Goal: Transaction & Acquisition: Purchase product/service

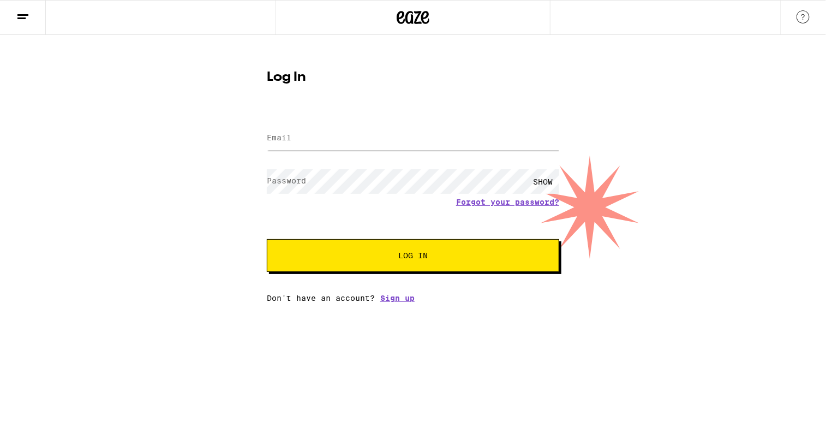
type input "[EMAIL_ADDRESS][DOMAIN_NAME]"
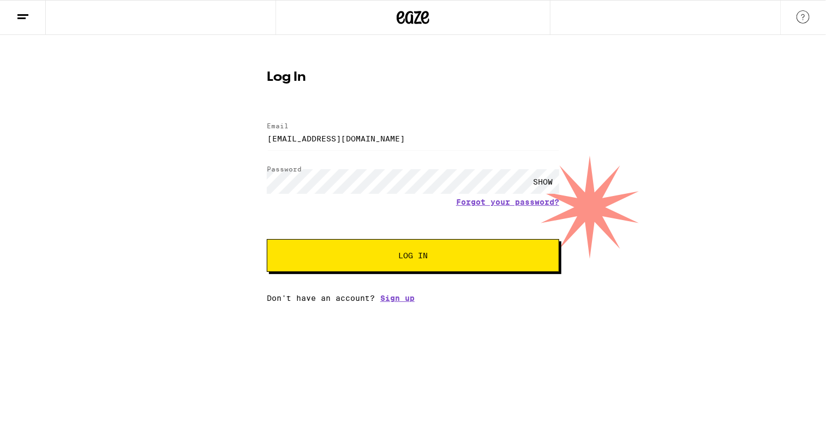
click at [369, 256] on span "Log In" at bounding box center [413, 255] width 204 height 8
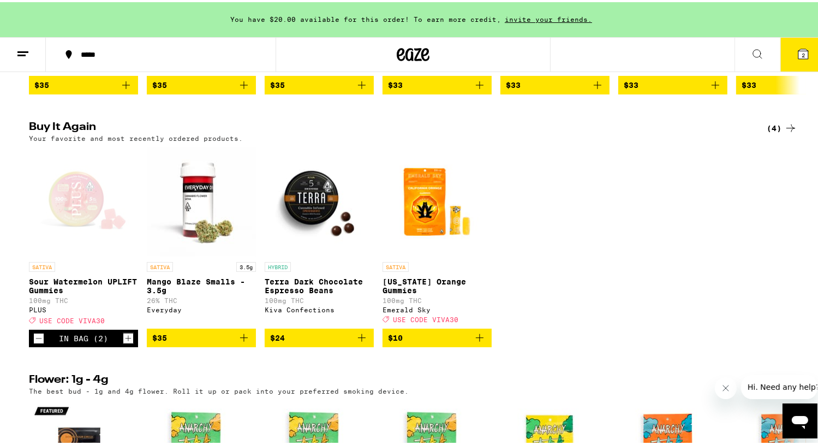
scroll to position [1091, 0]
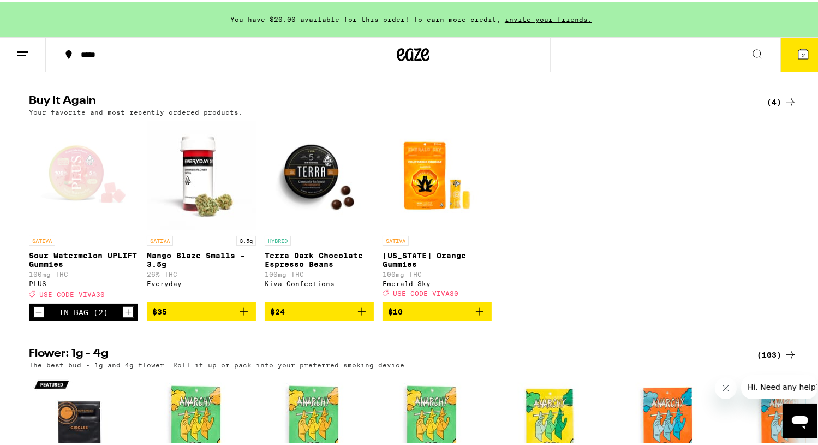
click at [636, 254] on div "SATIVA Sour Watermelon UPLIFT Gummies 100mg THC PLUS Deal Created with Sketch. …" at bounding box center [413, 219] width 786 height 200
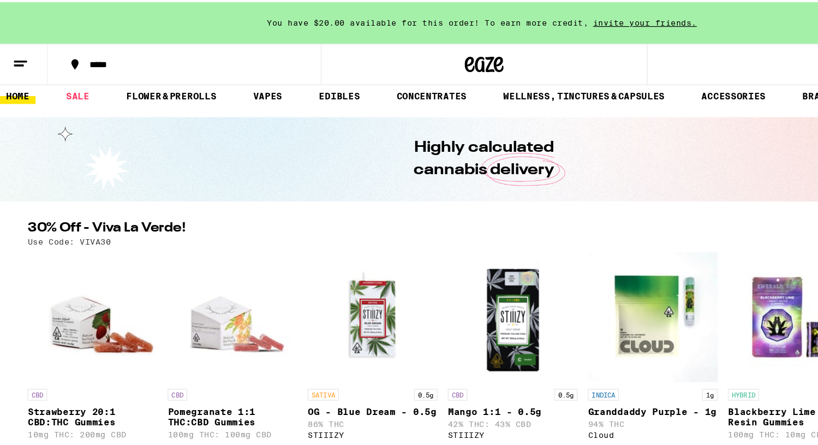
scroll to position [0, 0]
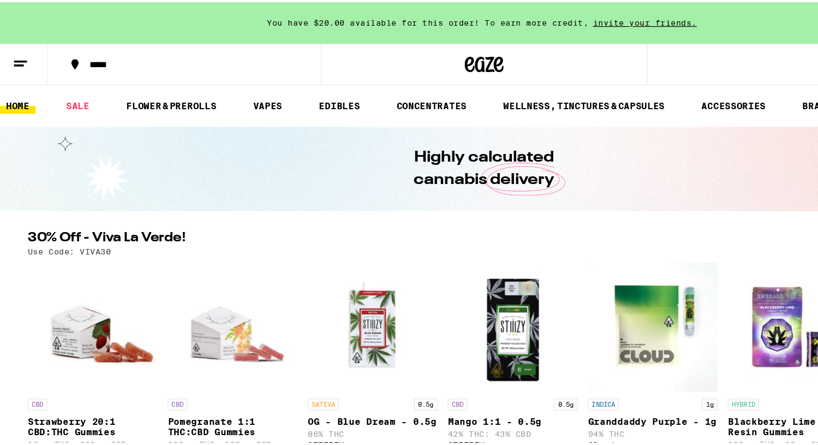
click at [21, 51] on icon at bounding box center [22, 51] width 13 height 13
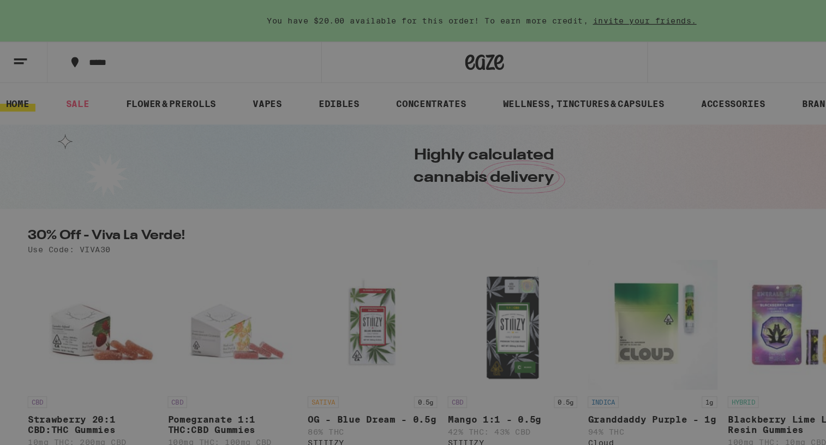
click at [128, 69] on div "Buy It Again" at bounding box center [94, 71] width 77 height 13
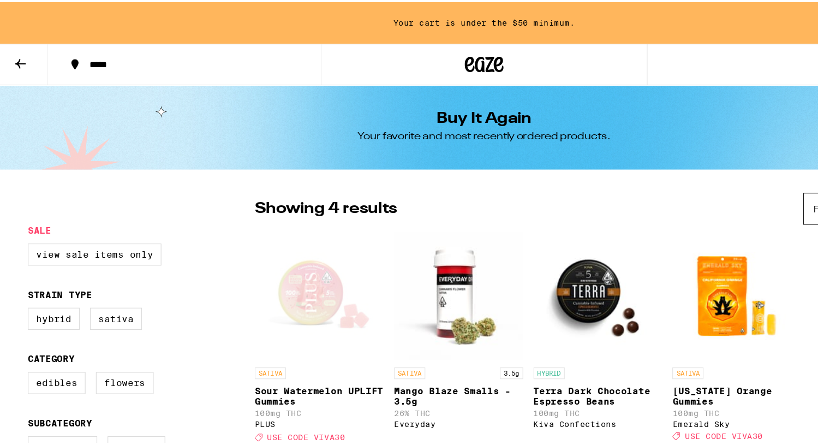
click at [24, 46] on icon at bounding box center [22, 51] width 13 height 13
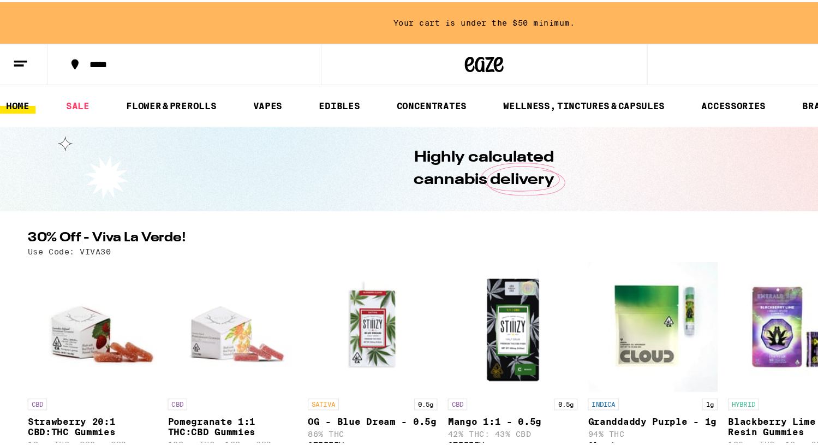
click at [25, 50] on line at bounding box center [22, 50] width 11 height 0
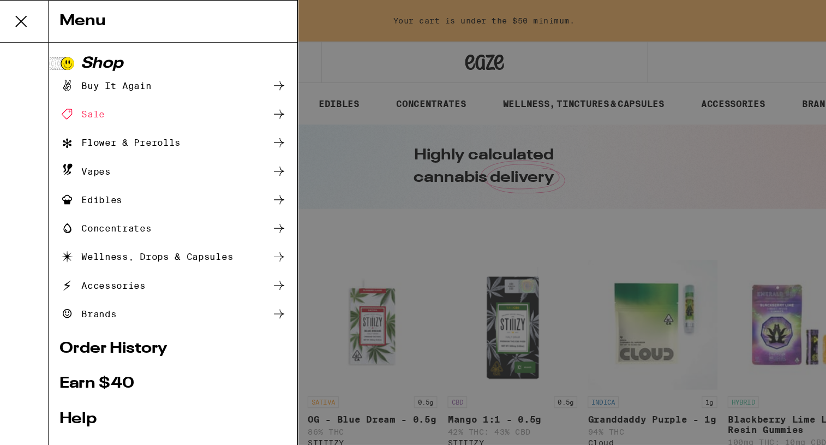
click at [229, 256] on ul "Buy It Again Sale Flower & Prerolls Vapes Edibles Concentrates Wellness, Drops …" at bounding box center [151, 167] width 191 height 205
click at [234, 262] on icon at bounding box center [240, 263] width 13 height 13
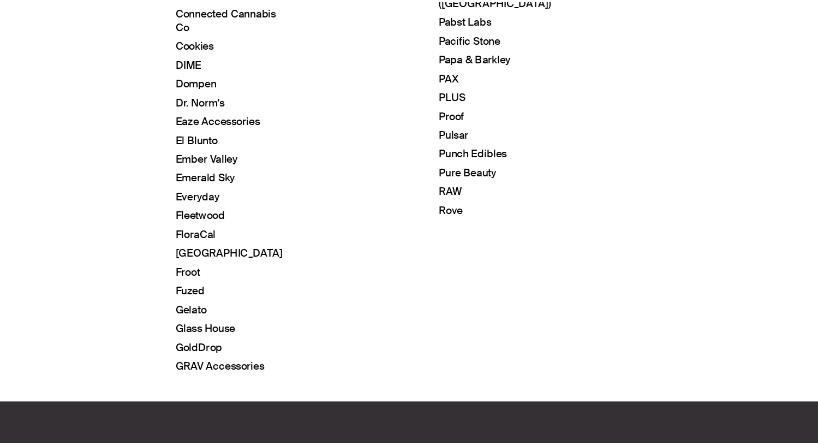
scroll to position [550, 0]
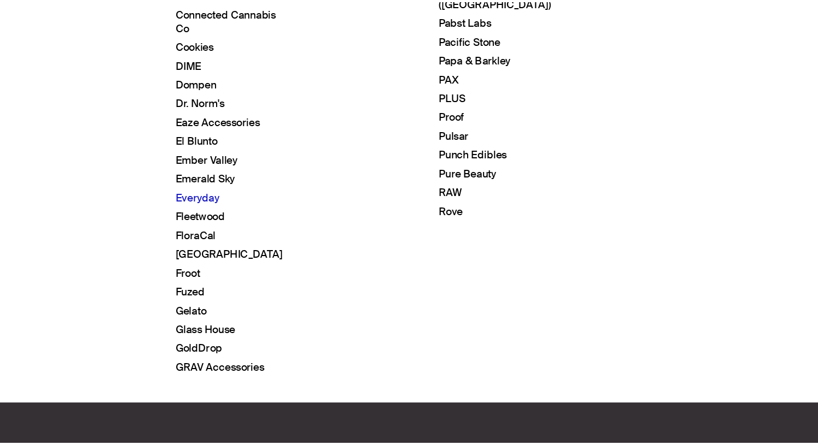
click at [169, 229] on link "Everyday" at bounding box center [171, 234] width 37 height 11
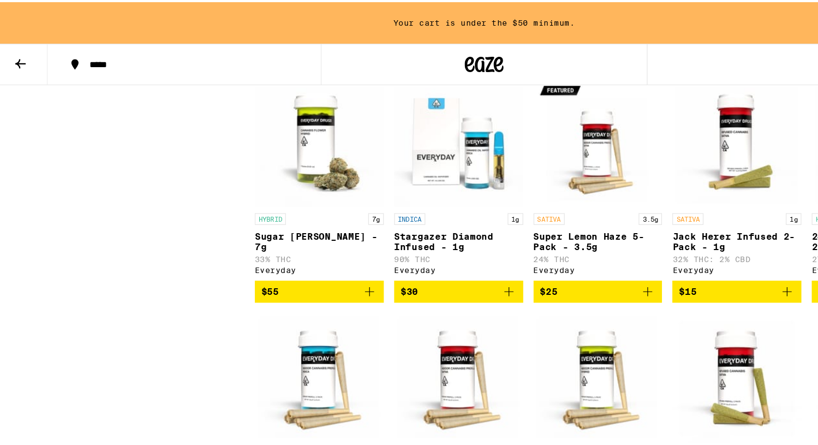
scroll to position [727, 0]
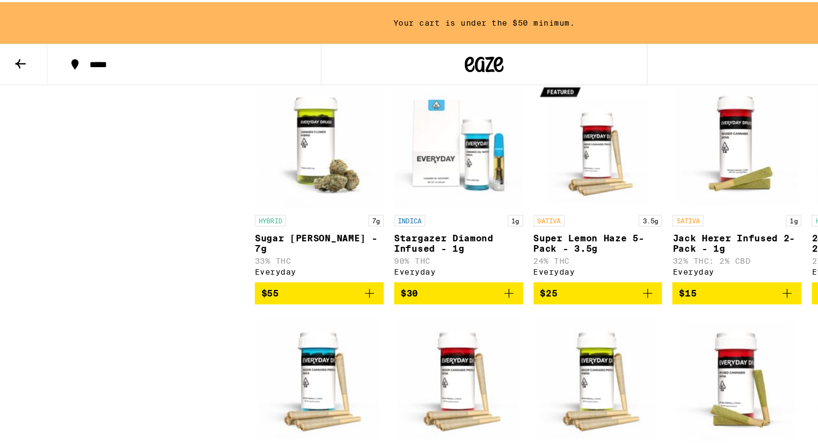
click at [690, 212] on p "24k Gold Punch Infused 2-Pack - 1g" at bounding box center [742, 202] width 109 height 17
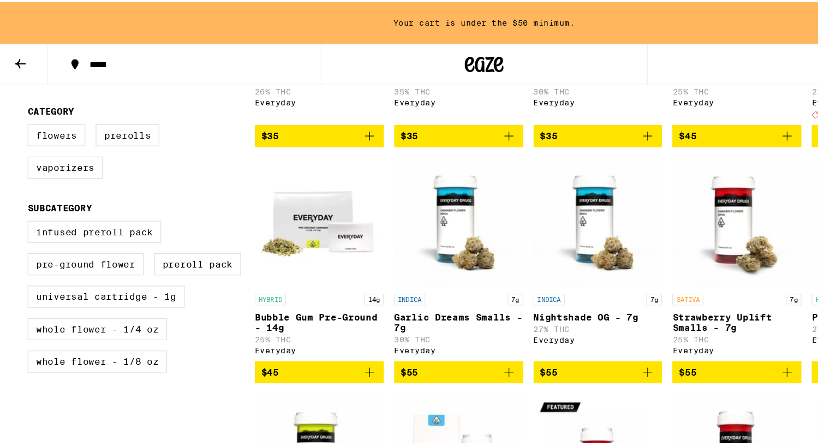
scroll to position [452, 0]
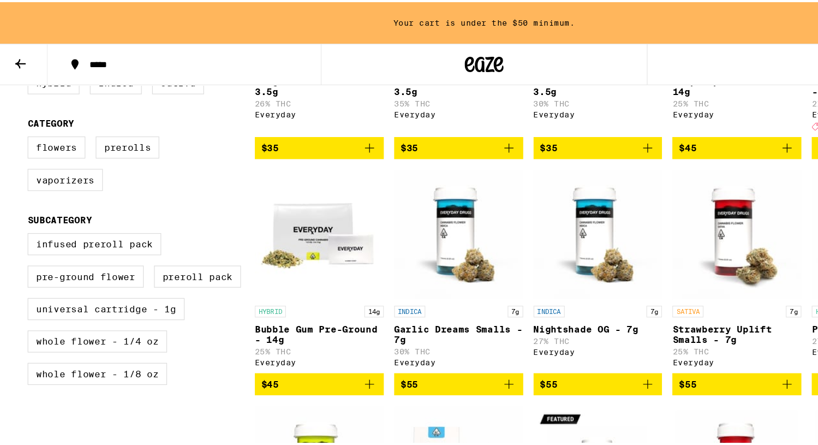
click at [688, 279] on p "Papaya Mirage - 7g" at bounding box center [742, 275] width 109 height 9
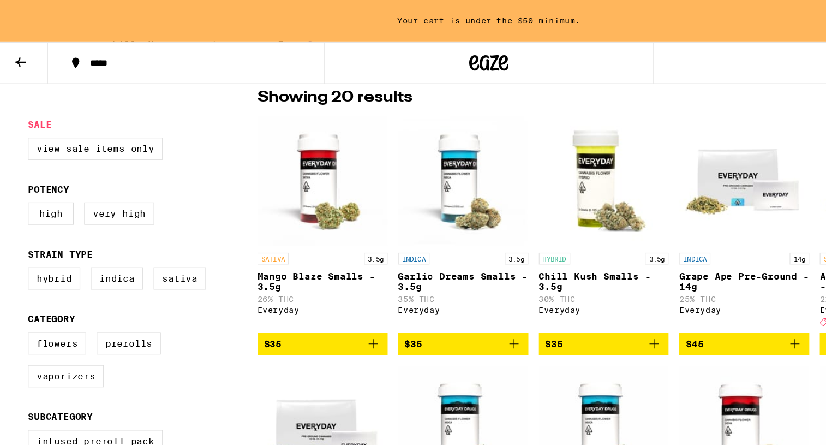
scroll to position [268, 0]
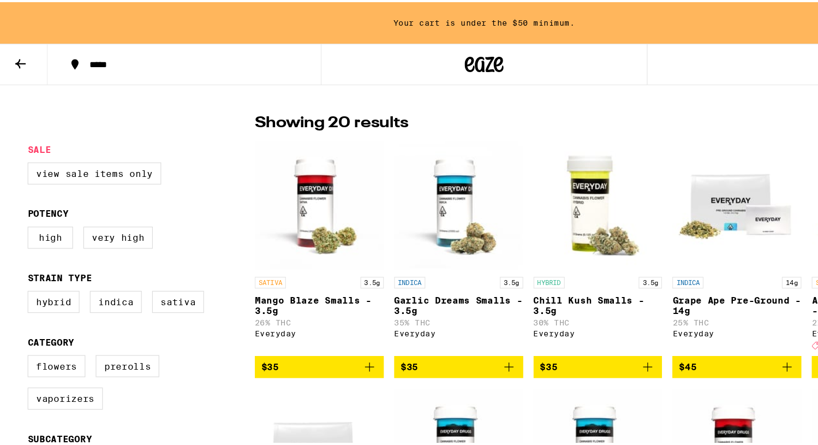
click at [688, 236] on p "SATIVA" at bounding box center [701, 236] width 26 height 10
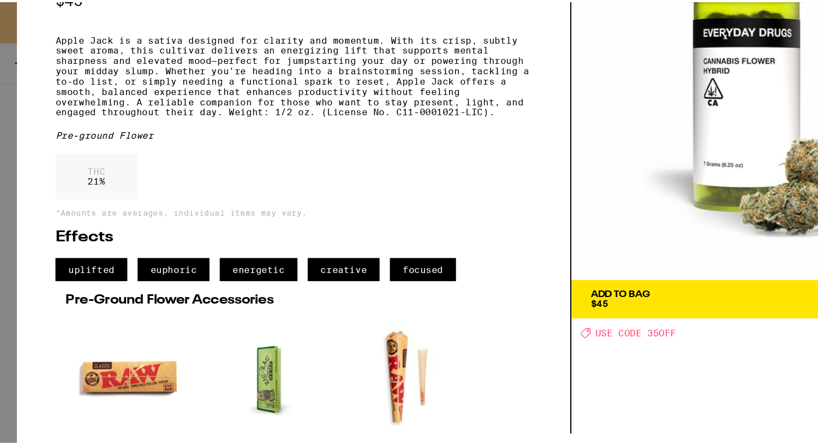
scroll to position [92, 0]
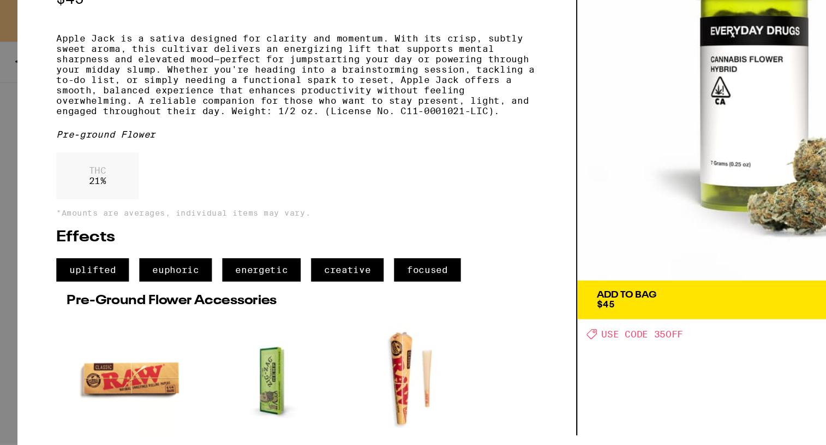
click at [582, 244] on span "Add To Bag $45" at bounding box center [648, 251] width 281 height 15
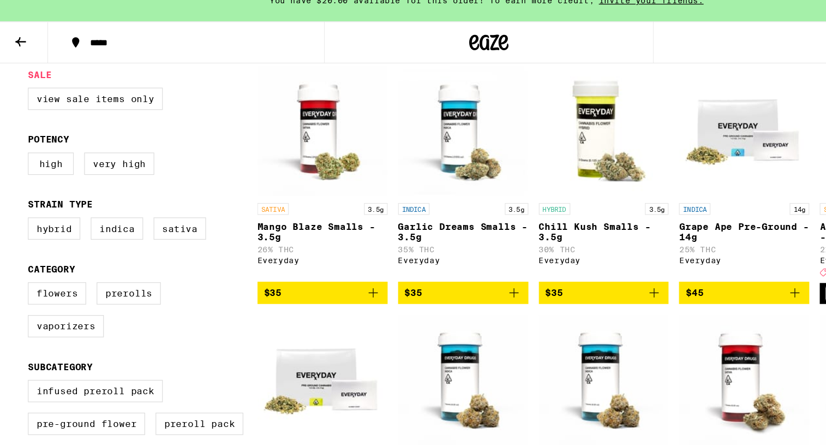
scroll to position [313, 0]
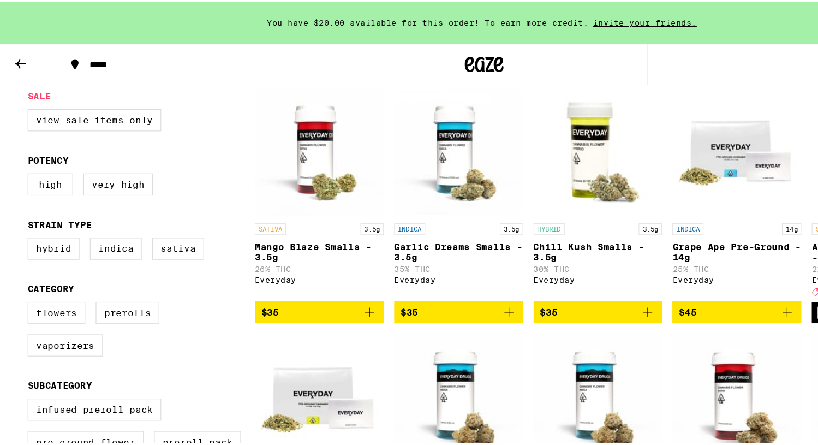
click at [267, 195] on div "SATIVA 3.5g" at bounding box center [274, 191] width 109 height 10
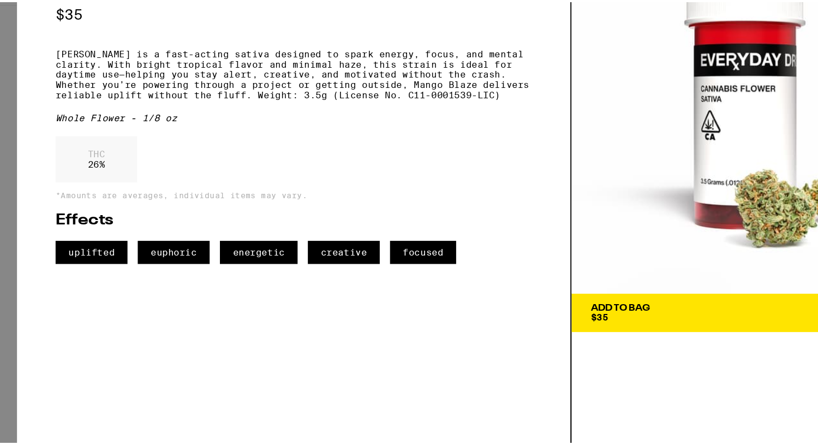
scroll to position [313, 0]
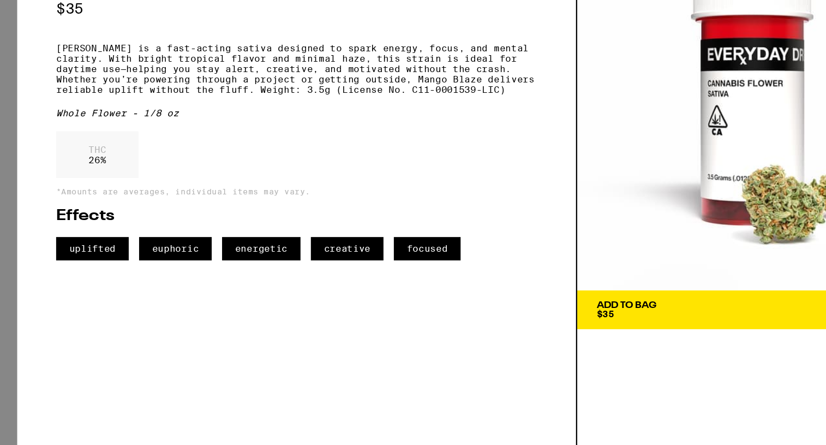
click at [559, 331] on span "Add To Bag $35" at bounding box center [648, 330] width 281 height 15
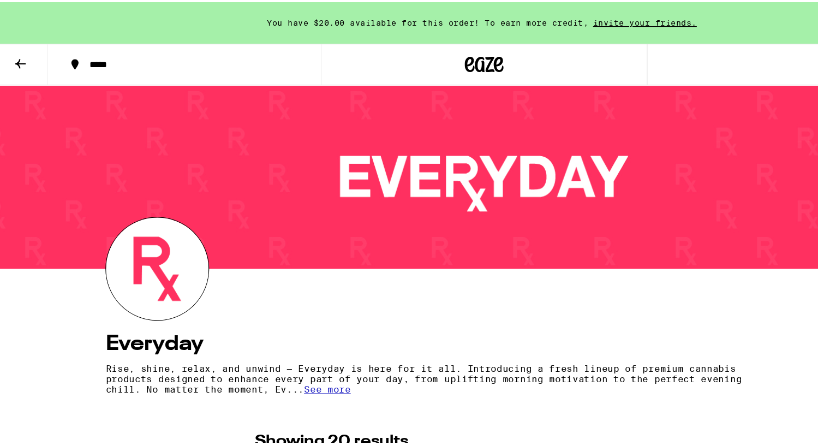
click at [368, 15] on span "You have $20.00 available for this order! To earn more credit," at bounding box center [365, 17] width 271 height 7
click at [19, 52] on icon at bounding box center [22, 51] width 13 height 13
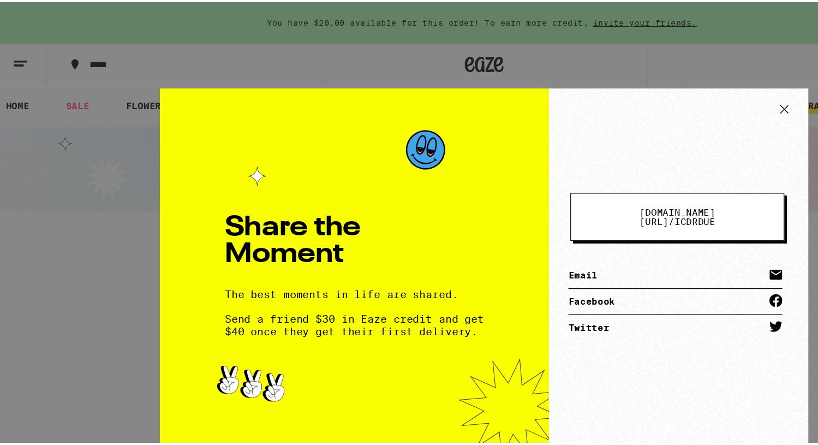
click at [663, 87] on icon at bounding box center [665, 90] width 16 height 16
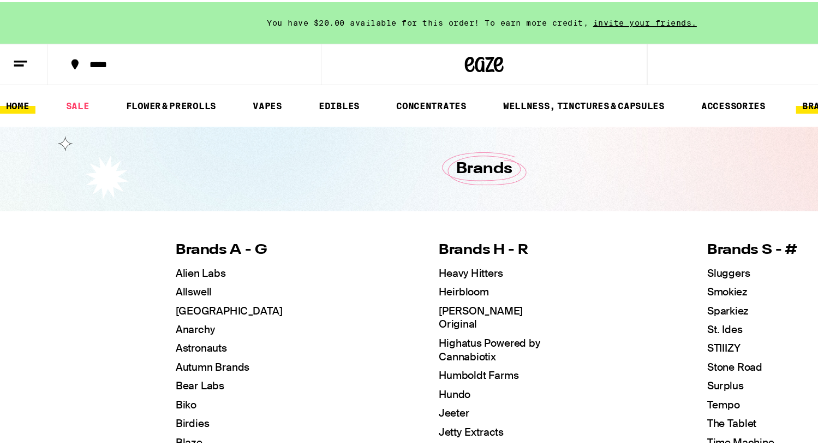
click at [23, 81] on link "HOME" at bounding box center [20, 87] width 31 height 13
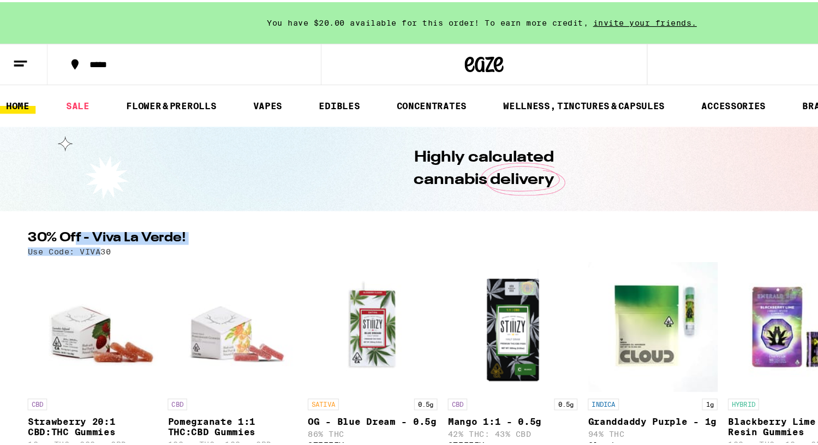
drag, startPoint x: 67, startPoint y: 204, endPoint x: 76, endPoint y: 205, distance: 8.7
click at [76, 205] on h2 "30% Off - Viva La Verde!" at bounding box center [386, 199] width 715 height 13
drag, startPoint x: 76, startPoint y: 205, endPoint x: 85, endPoint y: 218, distance: 15.7
click at [85, 218] on div "30% Off - Viva La Verde! (156) Use Code: VIVA30 CBD Strawberry 20:1 CBD:THC Gum…" at bounding box center [413, 305] width 786 height 225
drag, startPoint x: 93, startPoint y: 208, endPoint x: 69, endPoint y: 209, distance: 24.6
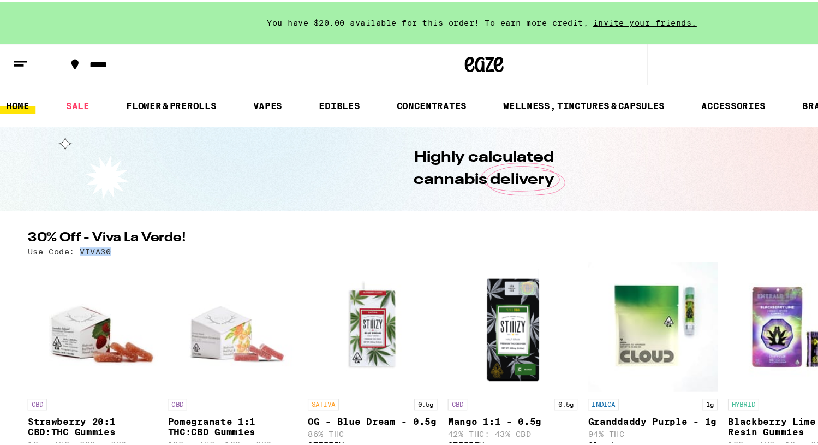
click at [69, 209] on div "Use Code: VIVA30" at bounding box center [413, 209] width 768 height 7
copy p "VIVA30"
click at [21, 51] on icon at bounding box center [22, 51] width 13 height 13
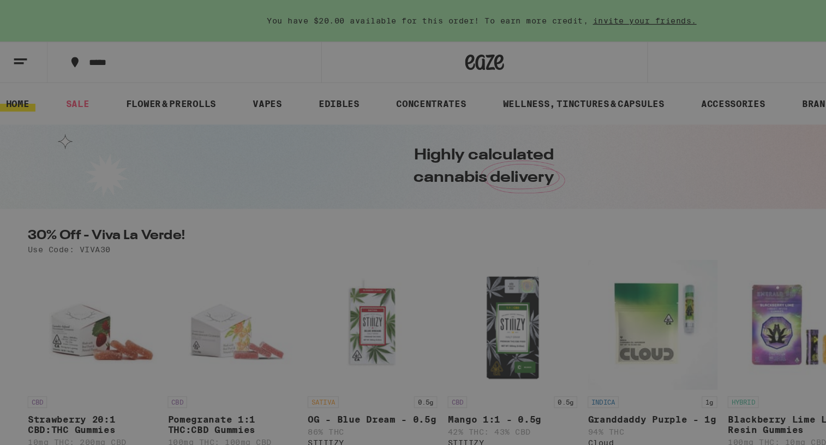
click at [605, 149] on div "Menu Shop Buy It Again Sale Flower & Prerolls Vapes Edibles Concentrates Wellne…" at bounding box center [413, 222] width 826 height 445
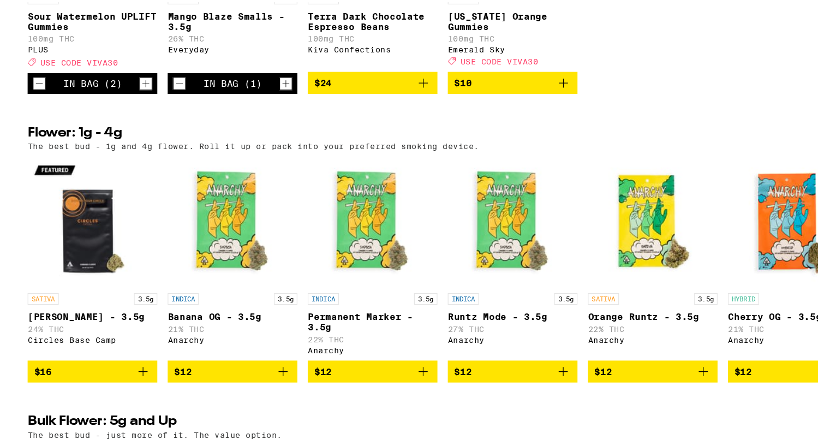
scroll to position [1285, 0]
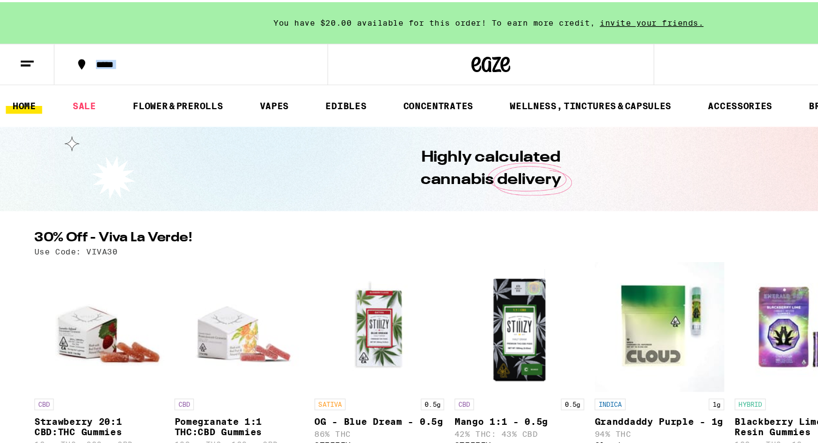
drag, startPoint x: 639, startPoint y: 20, endPoint x: 498, endPoint y: 61, distance: 146.9
click at [157, 57] on button "*****" at bounding box center [161, 52] width 230 height 33
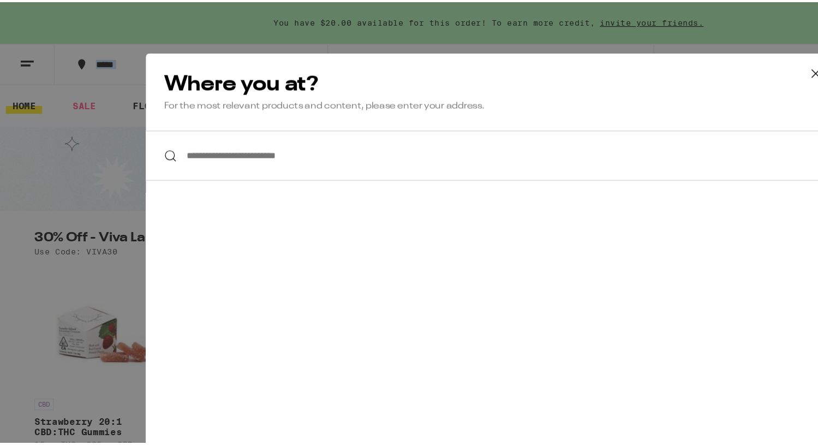
click at [680, 58] on icon at bounding box center [686, 60] width 16 height 16
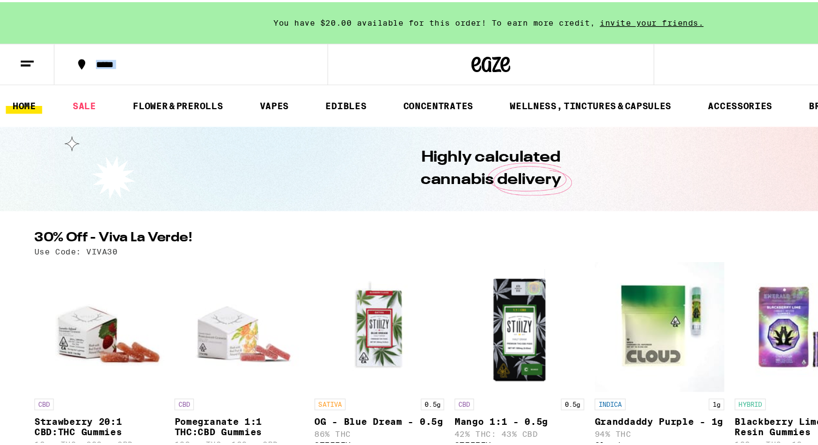
click at [23, 50] on line at bounding box center [22, 50] width 11 height 0
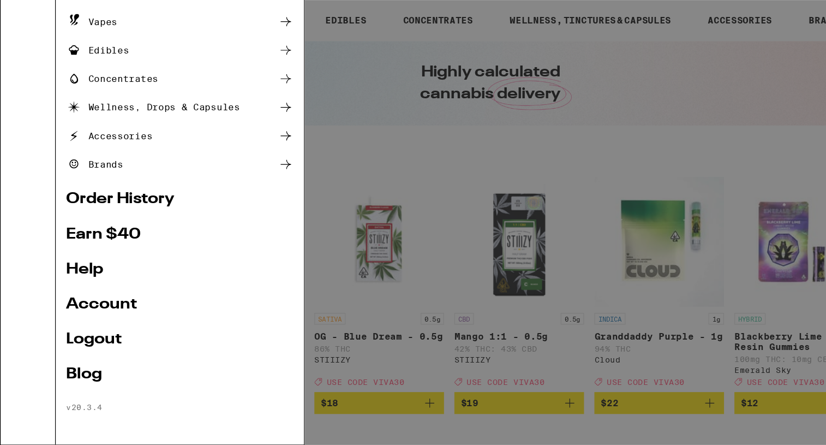
click at [98, 330] on link "Account" at bounding box center [151, 326] width 191 height 13
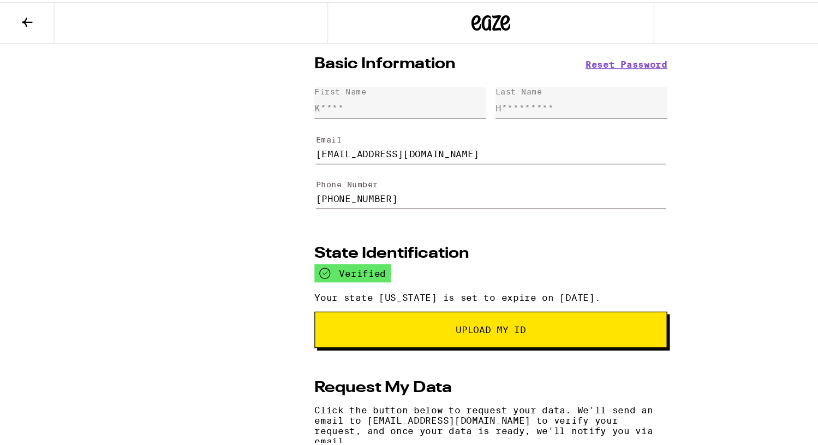
click at [20, 15] on icon at bounding box center [22, 16] width 13 height 13
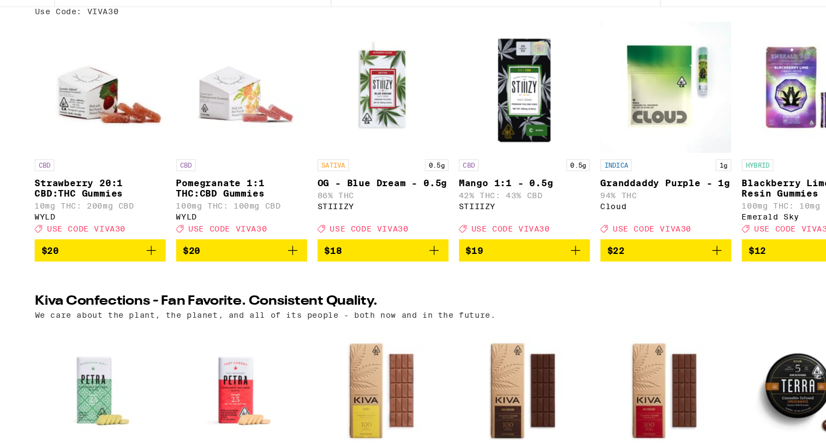
scroll to position [137, 0]
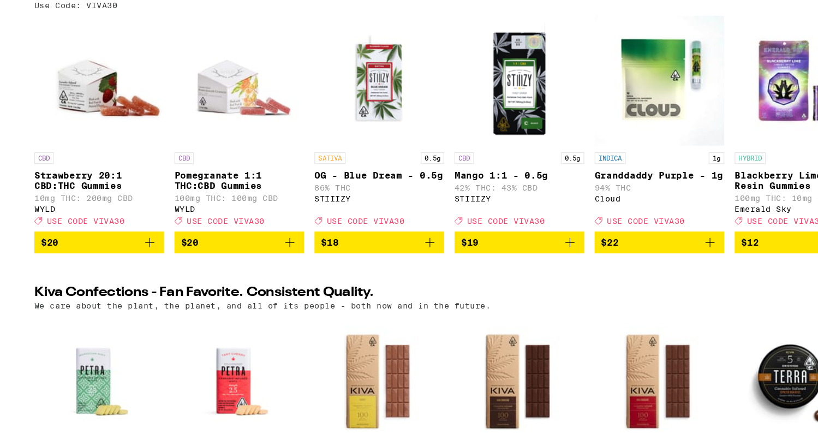
click at [367, 105] on img "Open page for OG - Blue Dream - 0.5g from STIIIZY" at bounding box center [319, 136] width 109 height 109
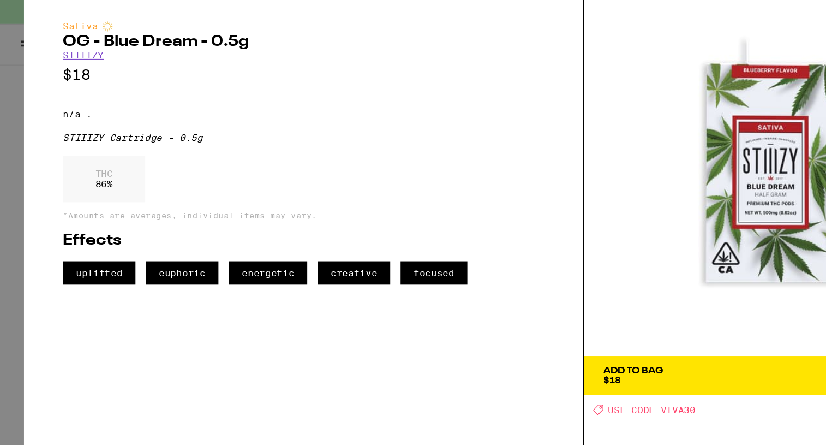
scroll to position [136, 0]
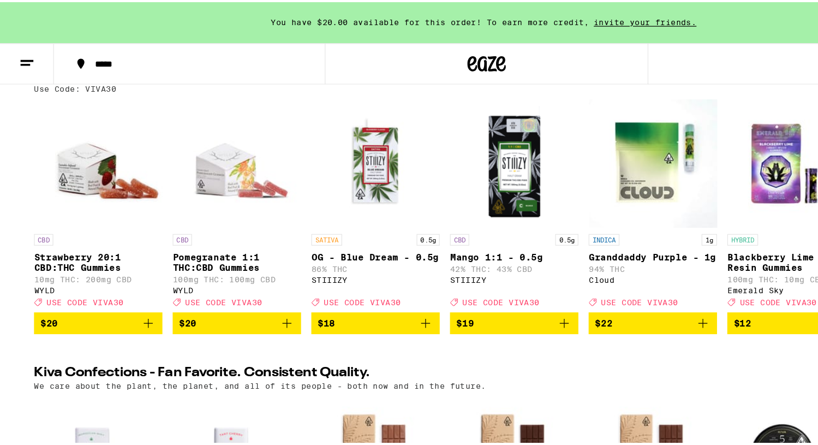
scroll to position [137, 0]
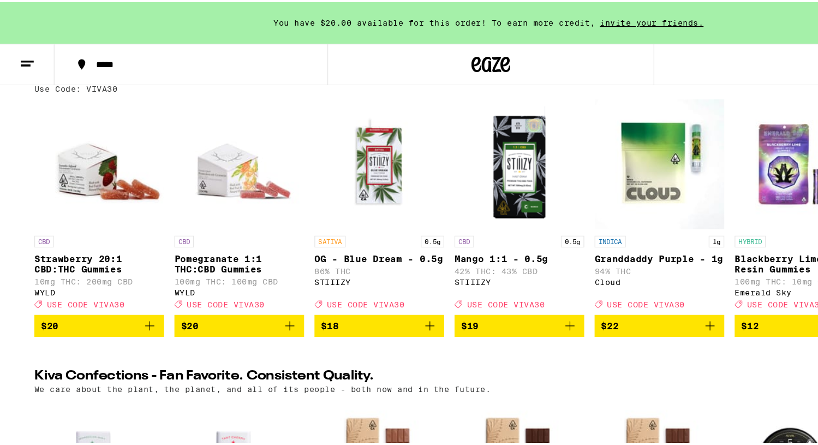
click at [480, 77] on div "30% Off - Viva La Verde! (156) Use Code: VIVA30 CBD Strawberry 20:1 CBD:THC Gum…" at bounding box center [413, 168] width 786 height 225
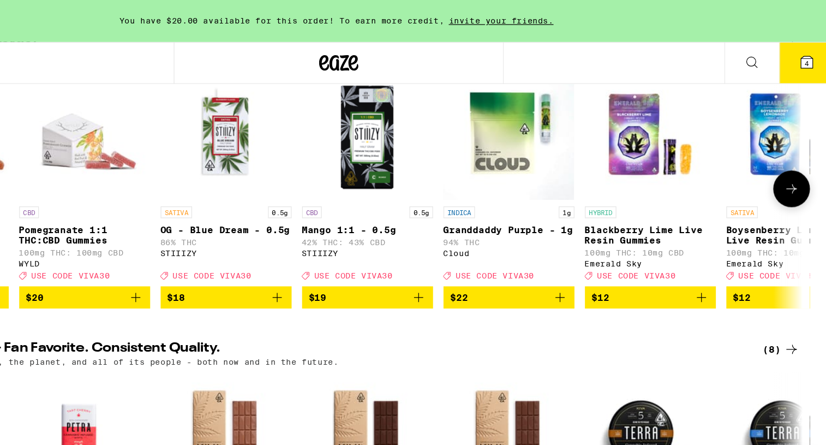
scroll to position [156, 0]
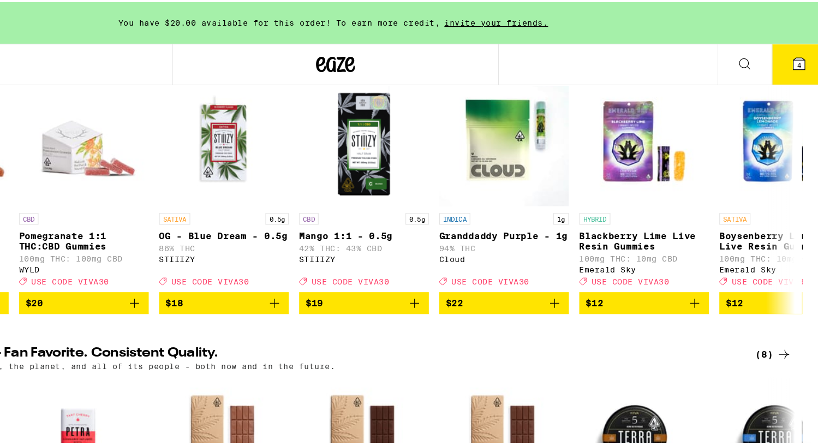
click at [798, 52] on icon at bounding box center [803, 52] width 10 height 10
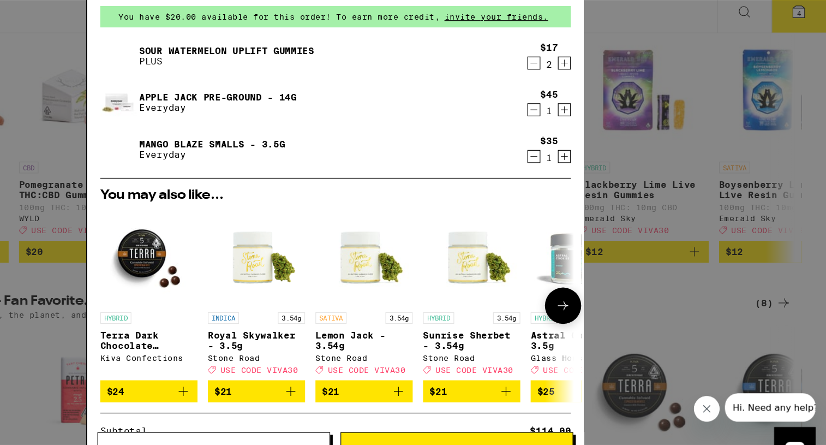
scroll to position [155, 0]
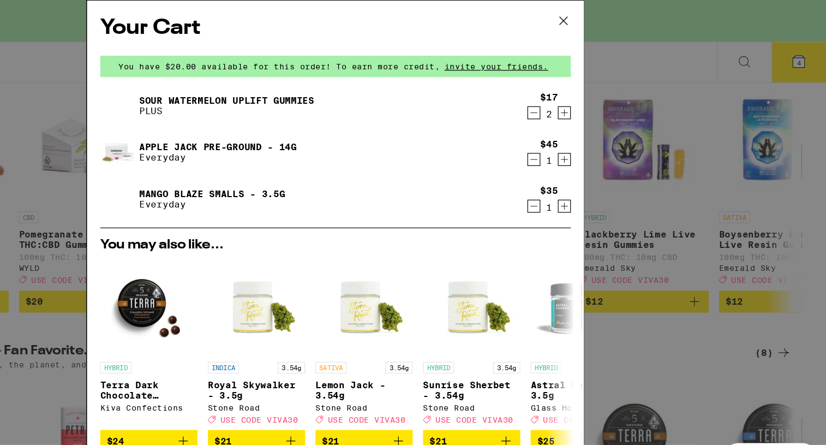
click at [285, 126] on link "Apple Jack Pre-Ground - 14g" at bounding box center [314, 123] width 133 height 9
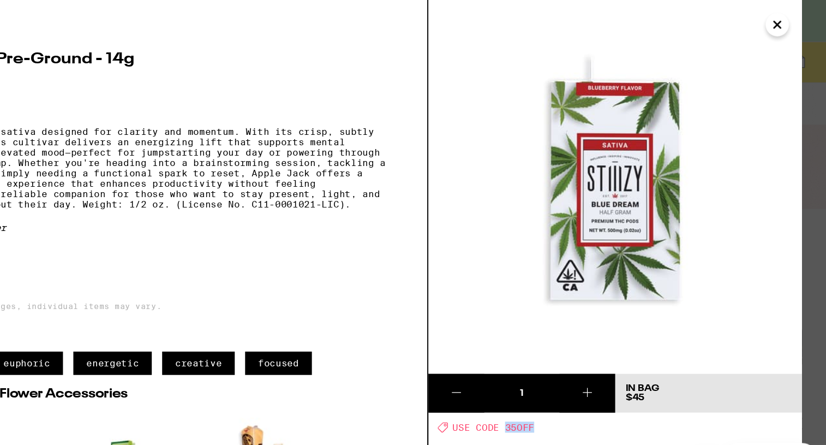
drag, startPoint x: 584, startPoint y: 358, endPoint x: 556, endPoint y: 358, distance: 27.3
click at [556, 358] on div "Deal Created with Sketch. USE CODE 35OFF" at bounding box center [652, 359] width 307 height 9
drag, startPoint x: 556, startPoint y: 358, endPoint x: 563, endPoint y: 361, distance: 7.1
copy span "35OFF"
click at [786, 21] on icon "Close" at bounding box center [784, 20] width 5 height 5
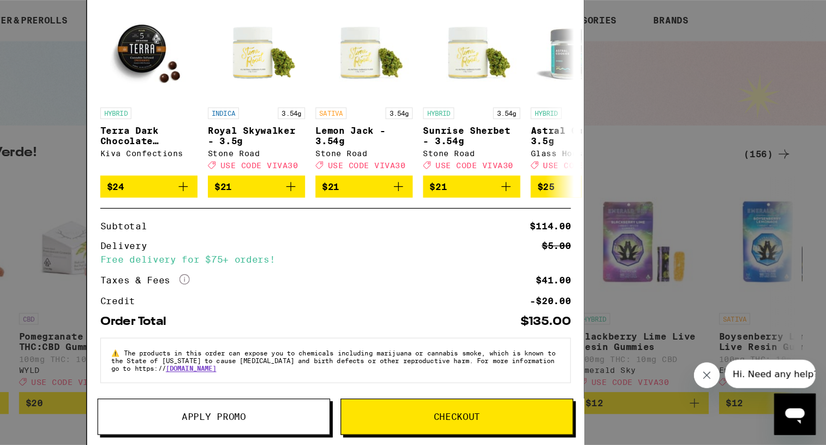
click at [297, 423] on span "Apply Promo" at bounding box center [311, 421] width 54 height 8
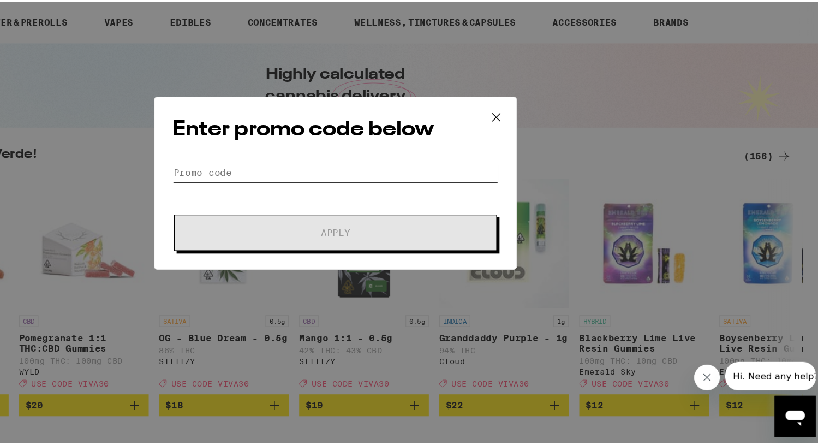
paste input "35OFF"
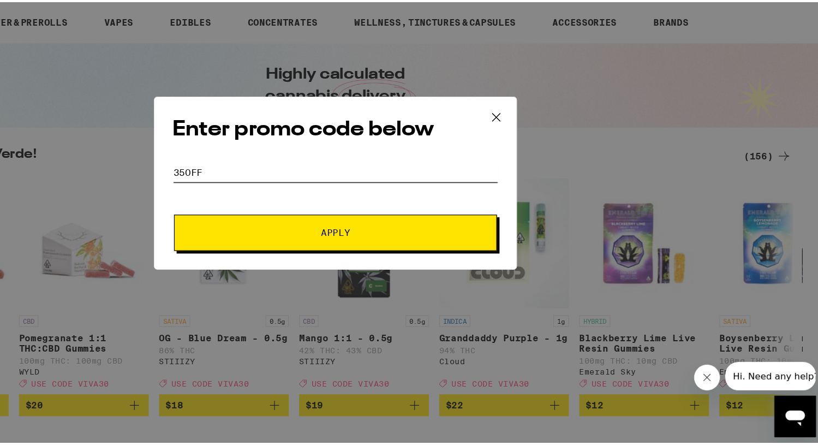
type input "35OFF"
drag, startPoint x: 421, startPoint y: 263, endPoint x: 436, endPoint y: 266, distance: 15.0
click at [421, 263] on span "Apply" at bounding box center [413, 264] width 196 height 8
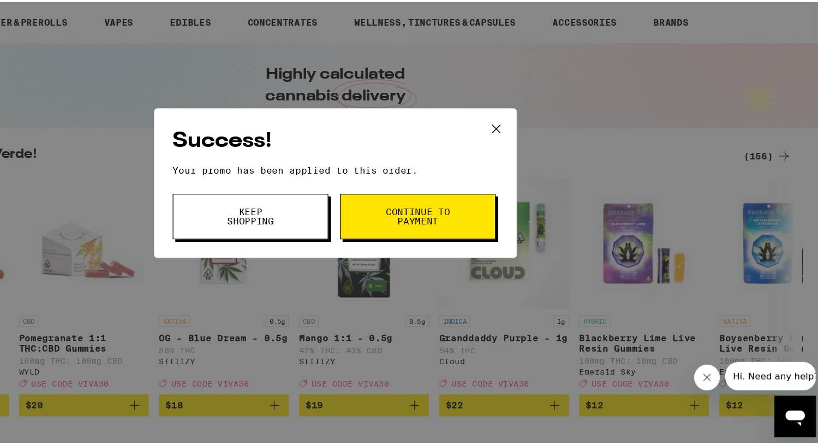
click at [341, 247] on span "Keep Shopping" at bounding box center [342, 250] width 56 height 15
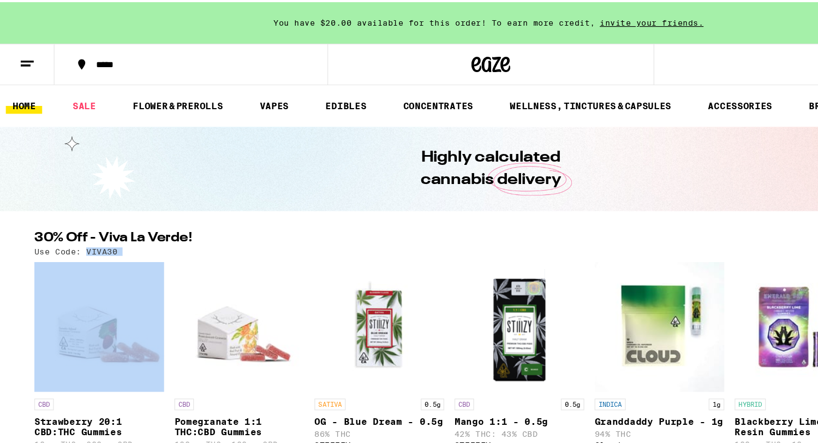
drag, startPoint x: 66, startPoint y: 208, endPoint x: 92, endPoint y: 218, distance: 28.0
click at [92, 218] on div "30% Off - Viva La Verde! (156) Use Code: VIVA30 CBD Strawberry 20:1 CBD:THC Gum…" at bounding box center [413, 305] width 786 height 225
copy div "VIVA30"
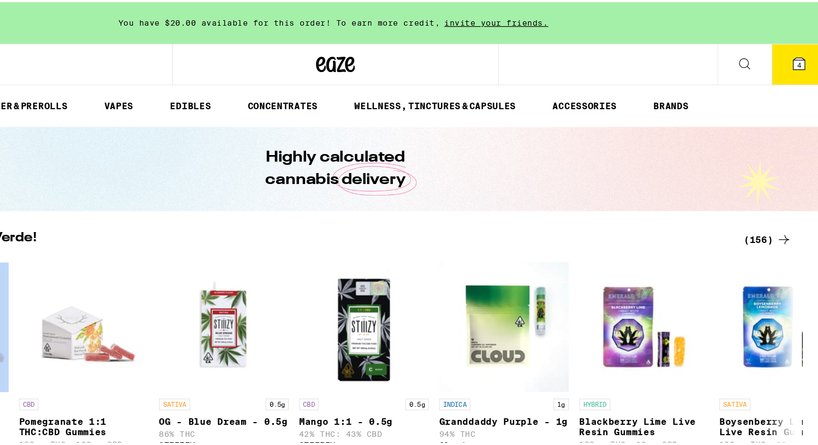
click at [792, 58] on button "4" at bounding box center [803, 52] width 46 height 34
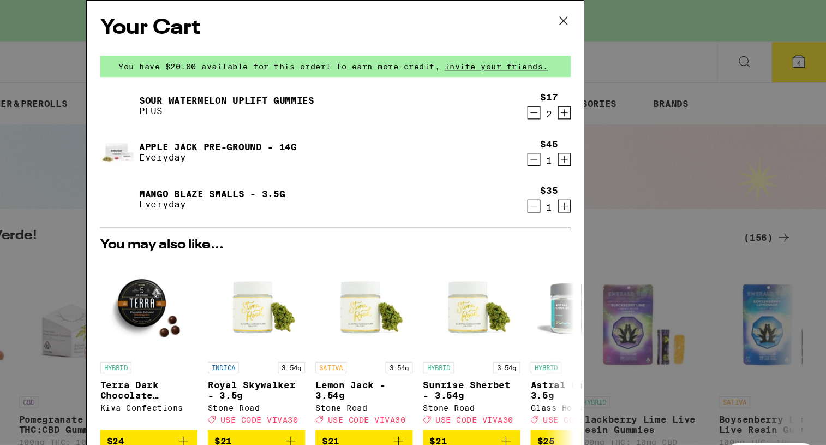
click at [353, 54] on span "You have $20.00 available for this order! To earn more credit," at bounding box center [365, 55] width 271 height 7
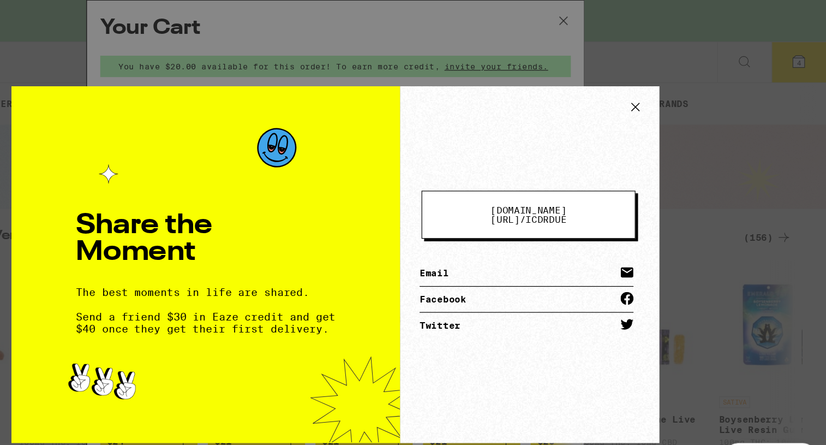
click at [666, 88] on icon at bounding box center [665, 90] width 16 height 16
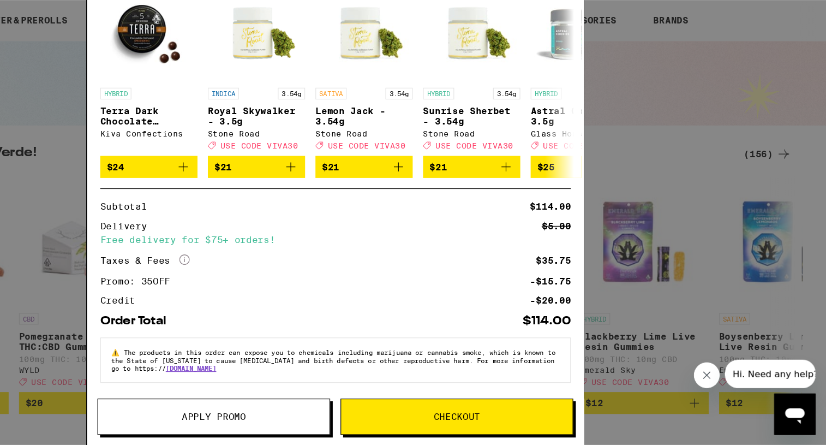
click at [296, 426] on button "Apply Promo" at bounding box center [311, 420] width 196 height 31
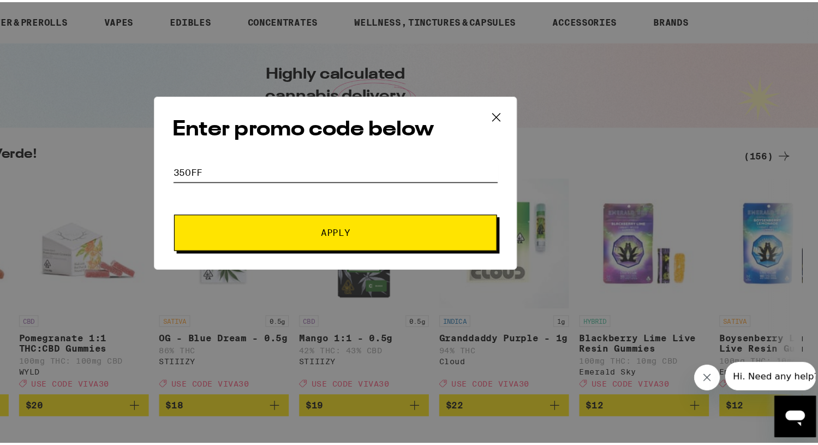
paste input "VIVA30"
click at [298, 211] on input "35OFFVIVA30" at bounding box center [413, 213] width 274 height 16
click at [376, 271] on button "Apply" at bounding box center [413, 264] width 272 height 31
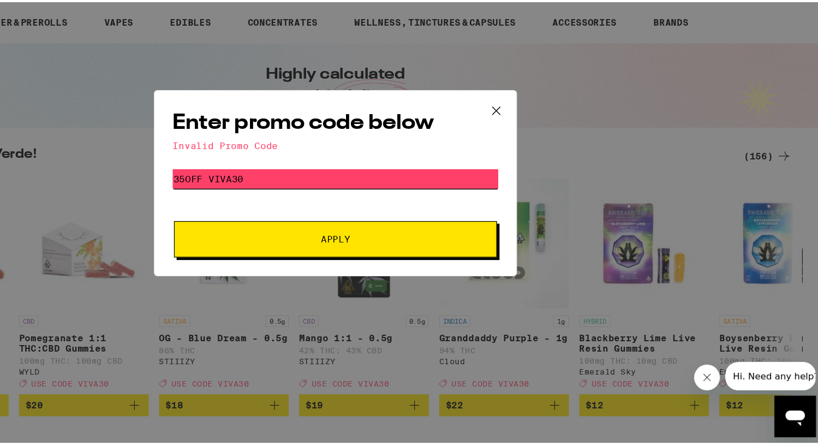
drag, startPoint x: 337, startPoint y: 213, endPoint x: 303, endPoint y: 209, distance: 34.6
click at [303, 209] on div "Enter promo code below Invalid Promo Code Promo Code 35OFF VIVA30 Apply" at bounding box center [412, 222] width 305 height 157
type input "35OFF"
drag, startPoint x: 399, startPoint y: 272, endPoint x: 435, endPoint y: 258, distance: 38.5
click at [401, 272] on span "Apply" at bounding box center [413, 270] width 25 height 8
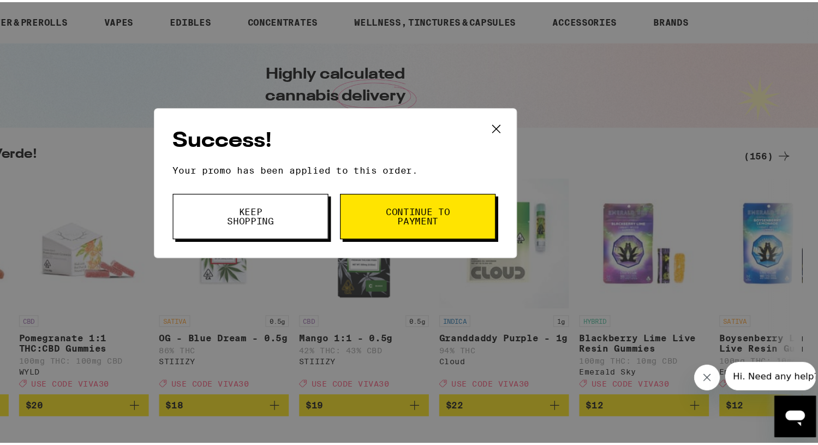
click at [546, 173] on icon at bounding box center [548, 177] width 16 height 16
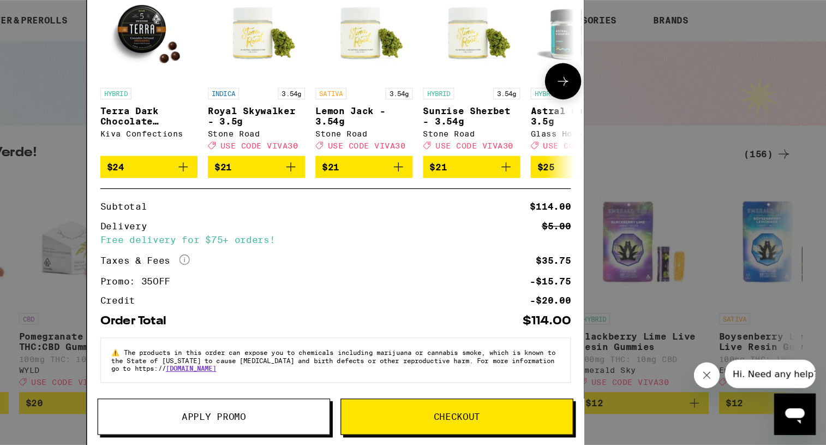
scroll to position [166, 0]
